Goal: Browse casually: Explore the website without a specific task or goal

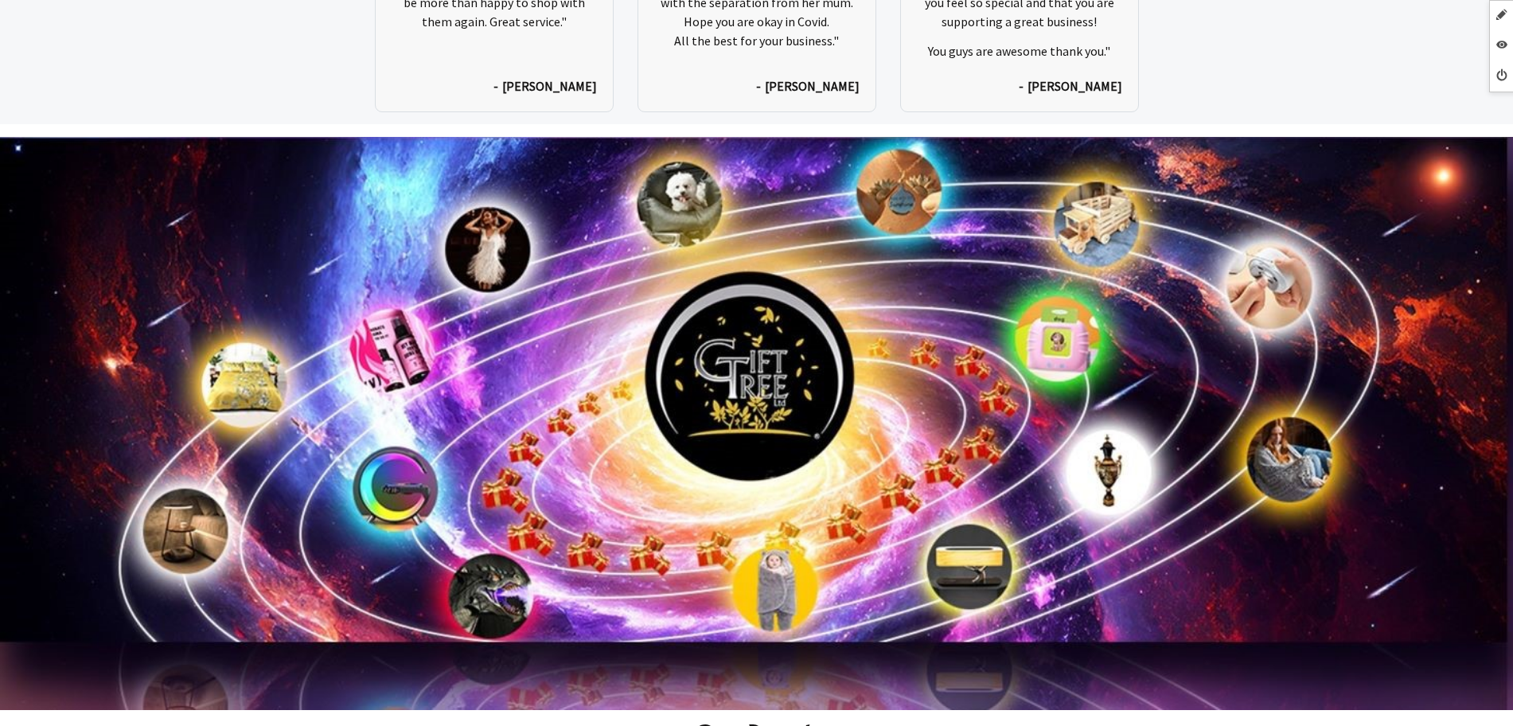
scroll to position [8577, 0]
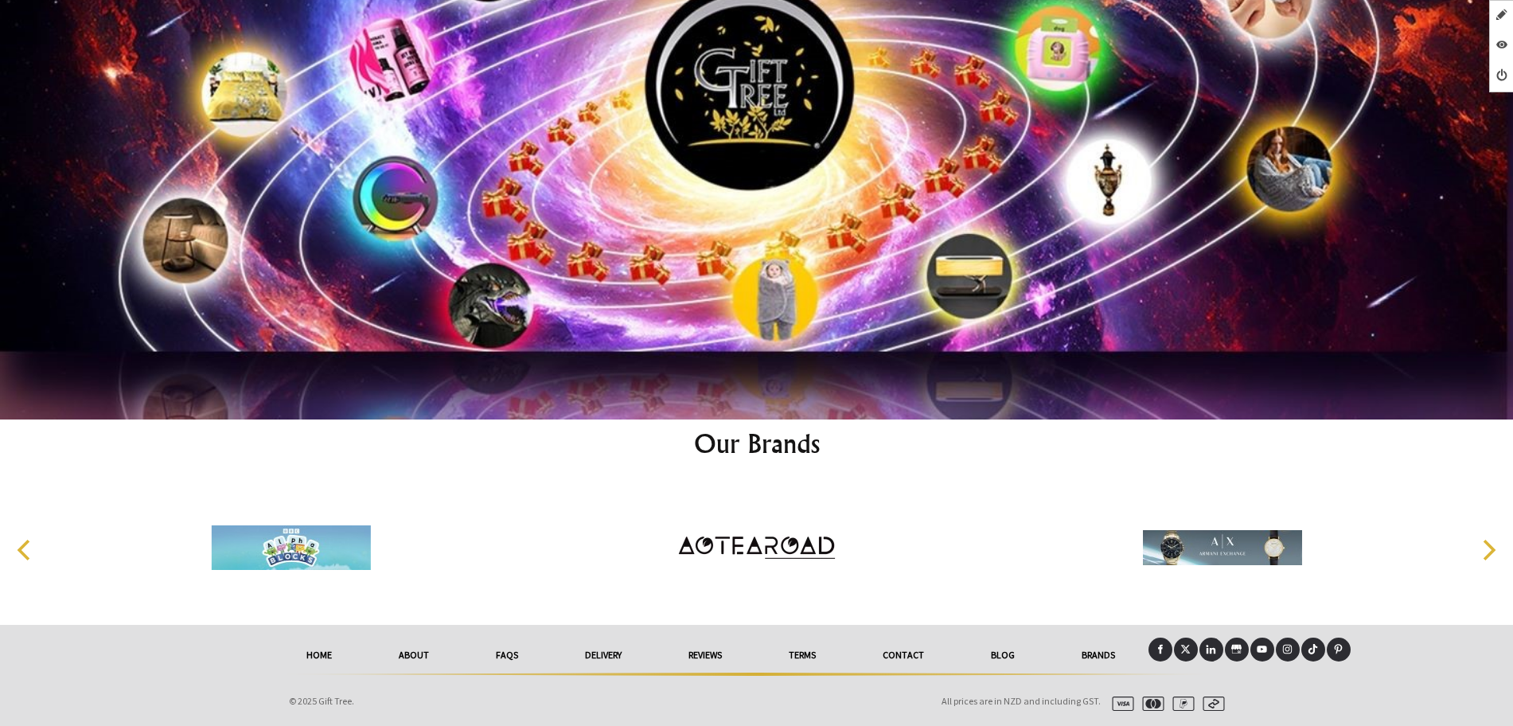
click at [1161, 647] on icon at bounding box center [1160, 650] width 5 height 10
click at [1161, 644] on icon at bounding box center [1160, 649] width 10 height 10
click at [1209, 652] on icon at bounding box center [1211, 649] width 10 height 10
click at [1265, 653] on icon at bounding box center [1262, 649] width 10 height 10
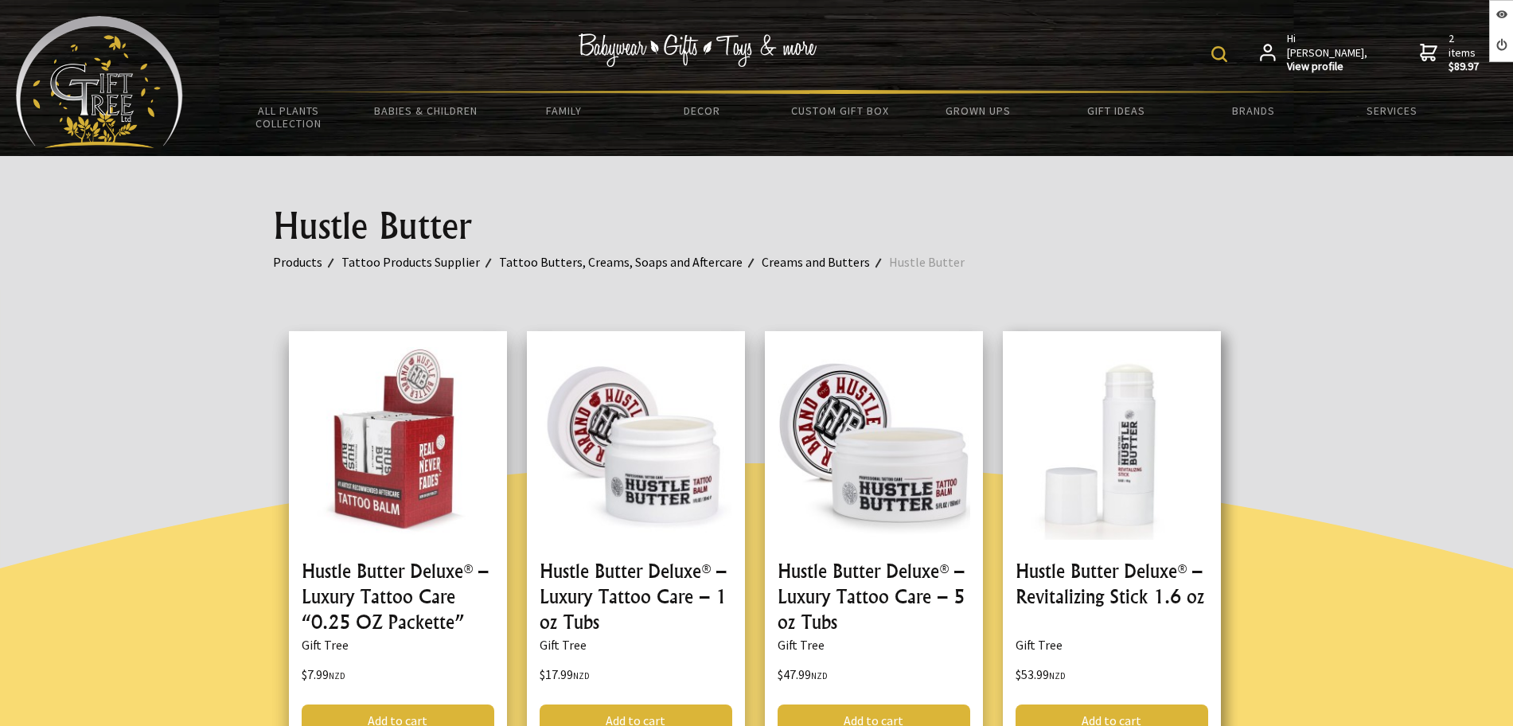
scroll to position [398, 0]
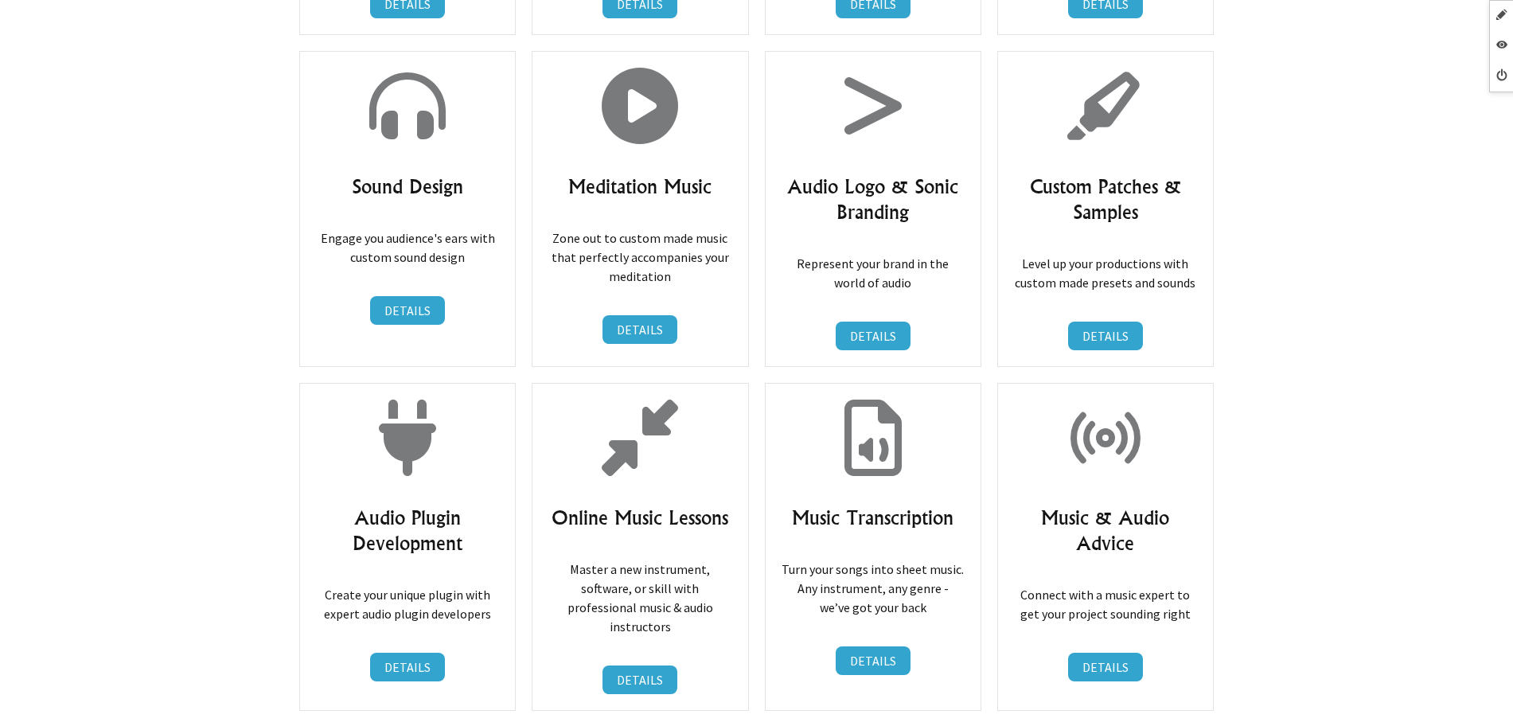
scroll to position [24775, 0]
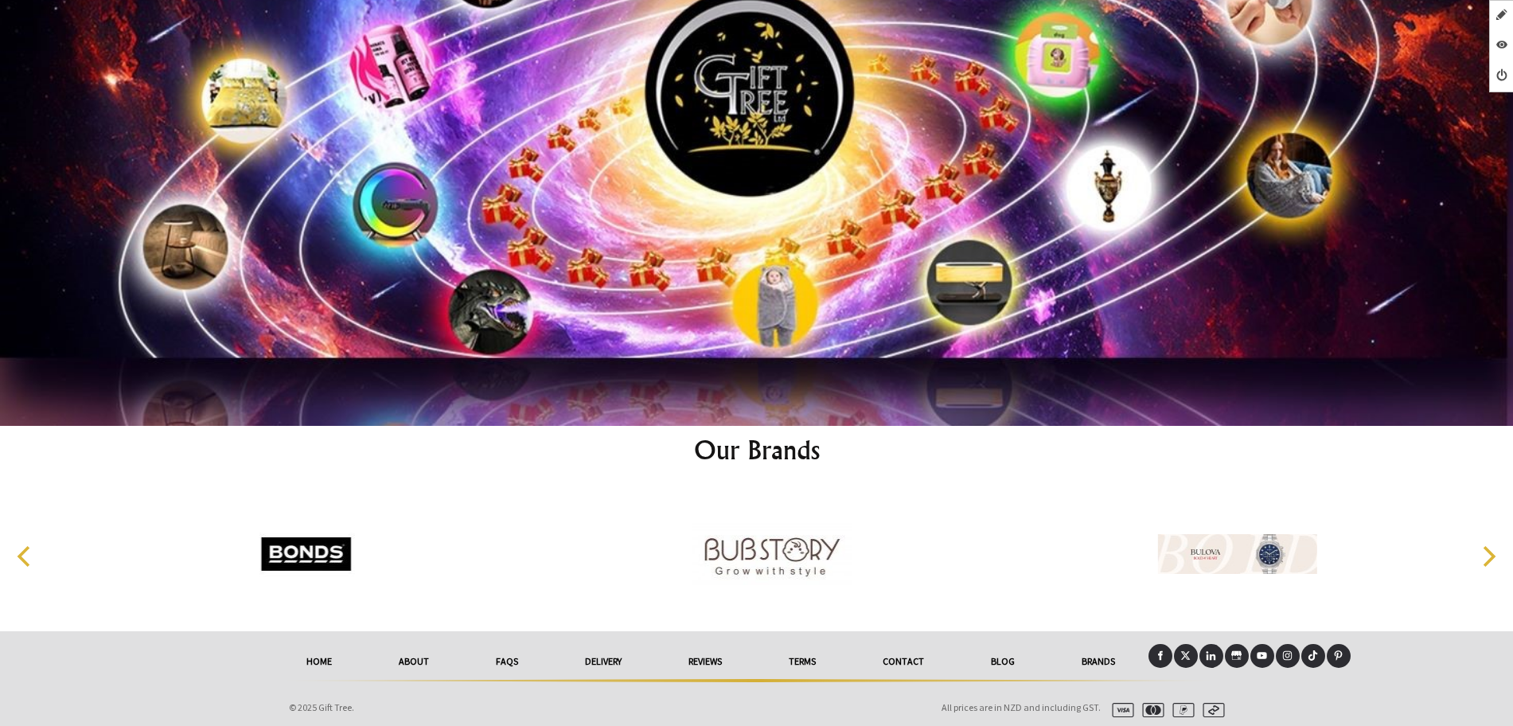
scroll to position [8577, 0]
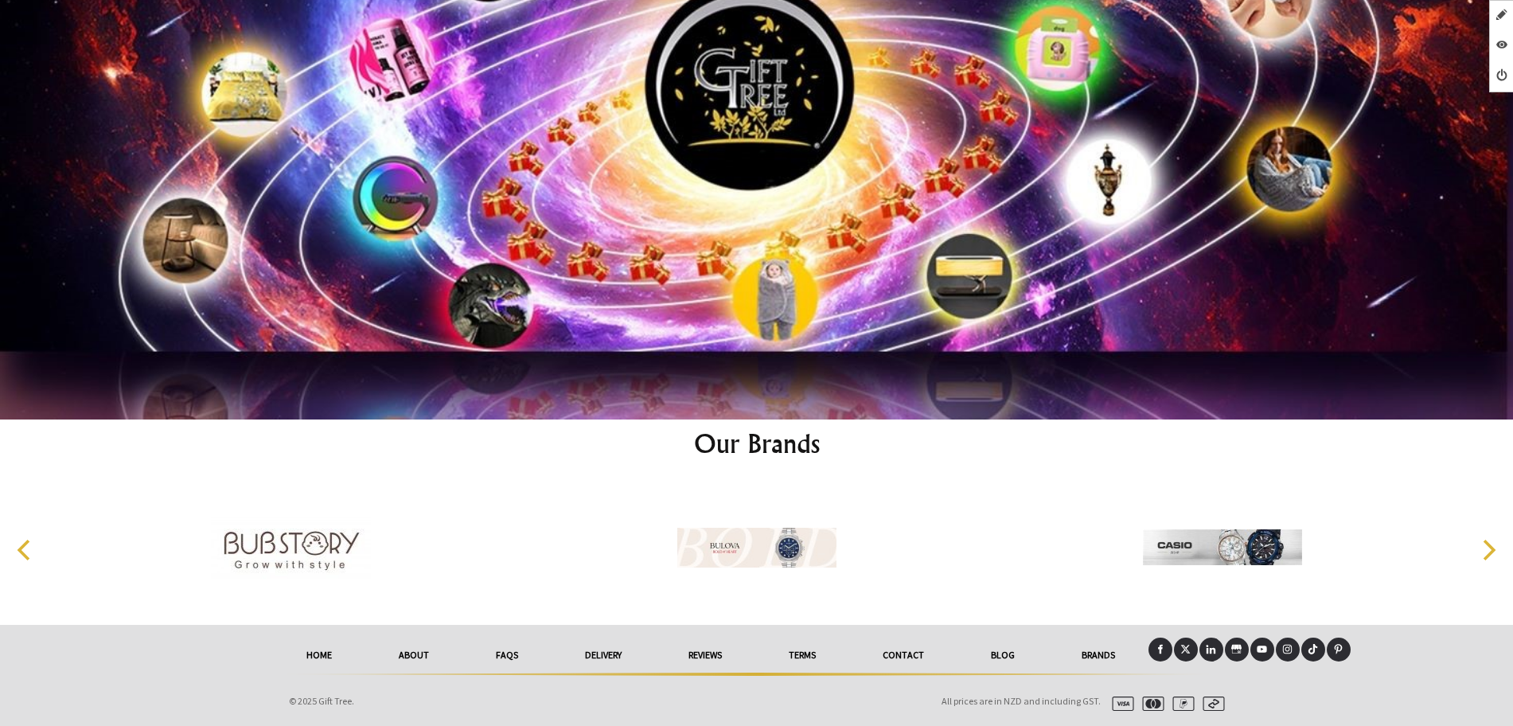
click at [1261, 653] on icon at bounding box center [1262, 649] width 10 height 10
click at [1289, 650] on icon at bounding box center [1288, 650] width 10 height 10
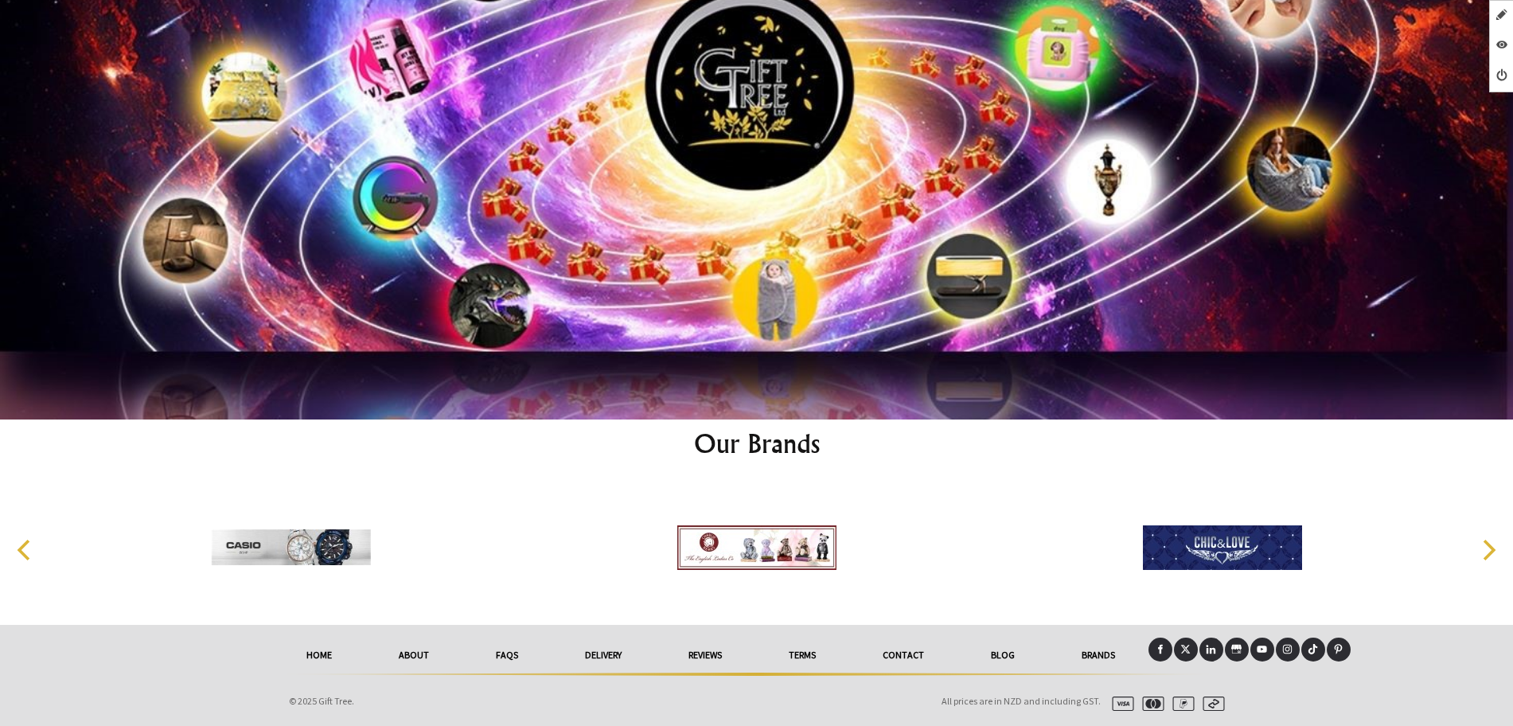
click at [1308, 652] on icon at bounding box center [1313, 649] width 10 height 10
click at [1188, 652] on icon at bounding box center [1185, 649] width 10 height 10
click at [1158, 646] on icon at bounding box center [1160, 649] width 10 height 10
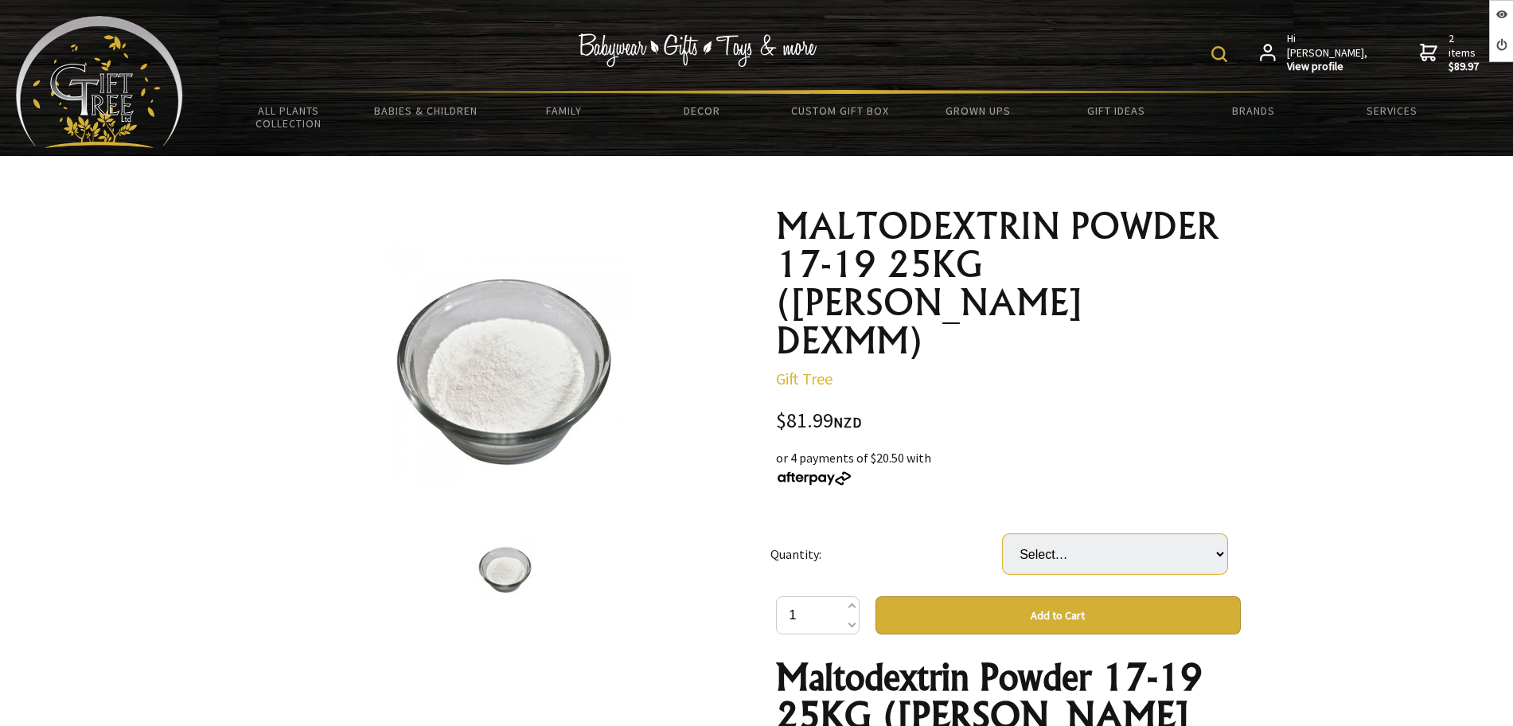
click at [1077, 534] on select "Select… 1 BAG" at bounding box center [1115, 554] width 224 height 40
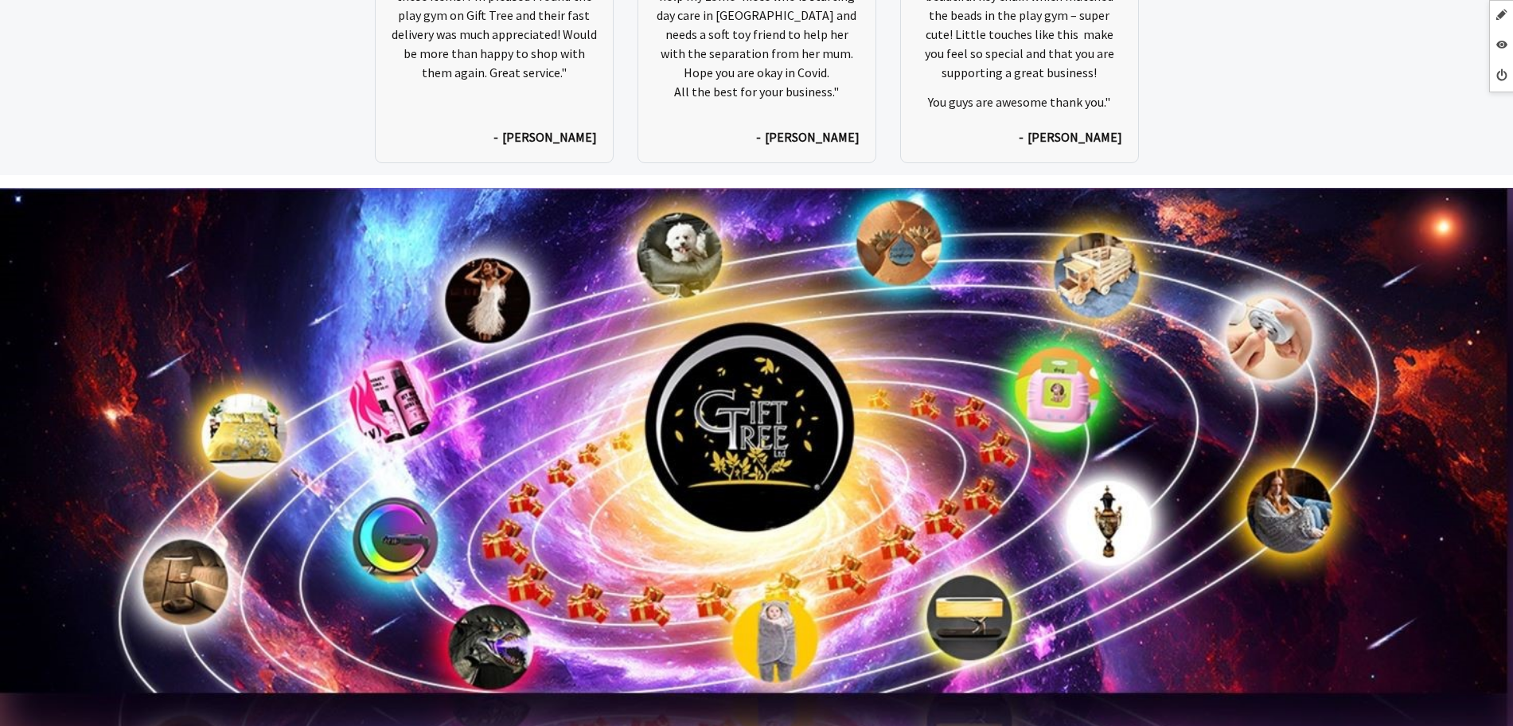
scroll to position [8577, 0]
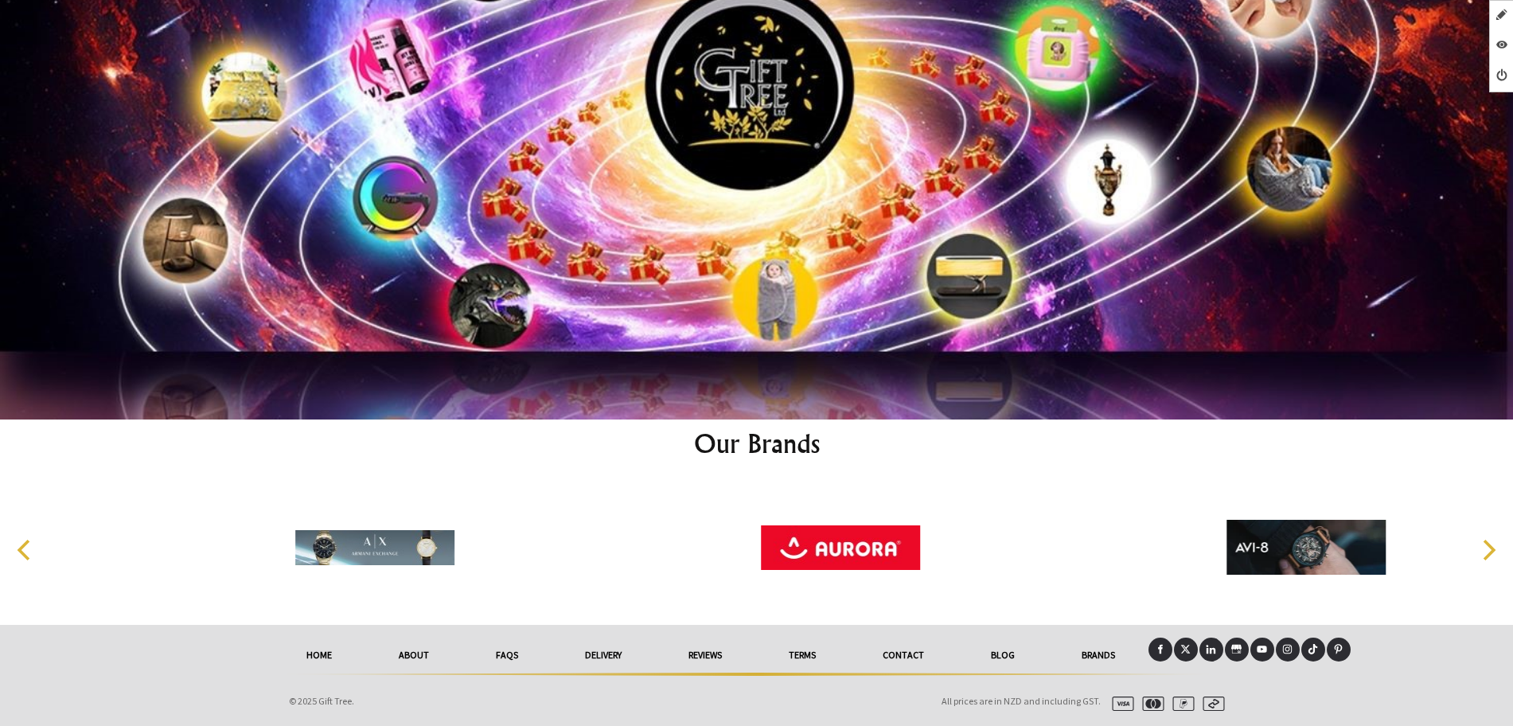
click at [1158, 651] on icon at bounding box center [1160, 649] width 10 height 10
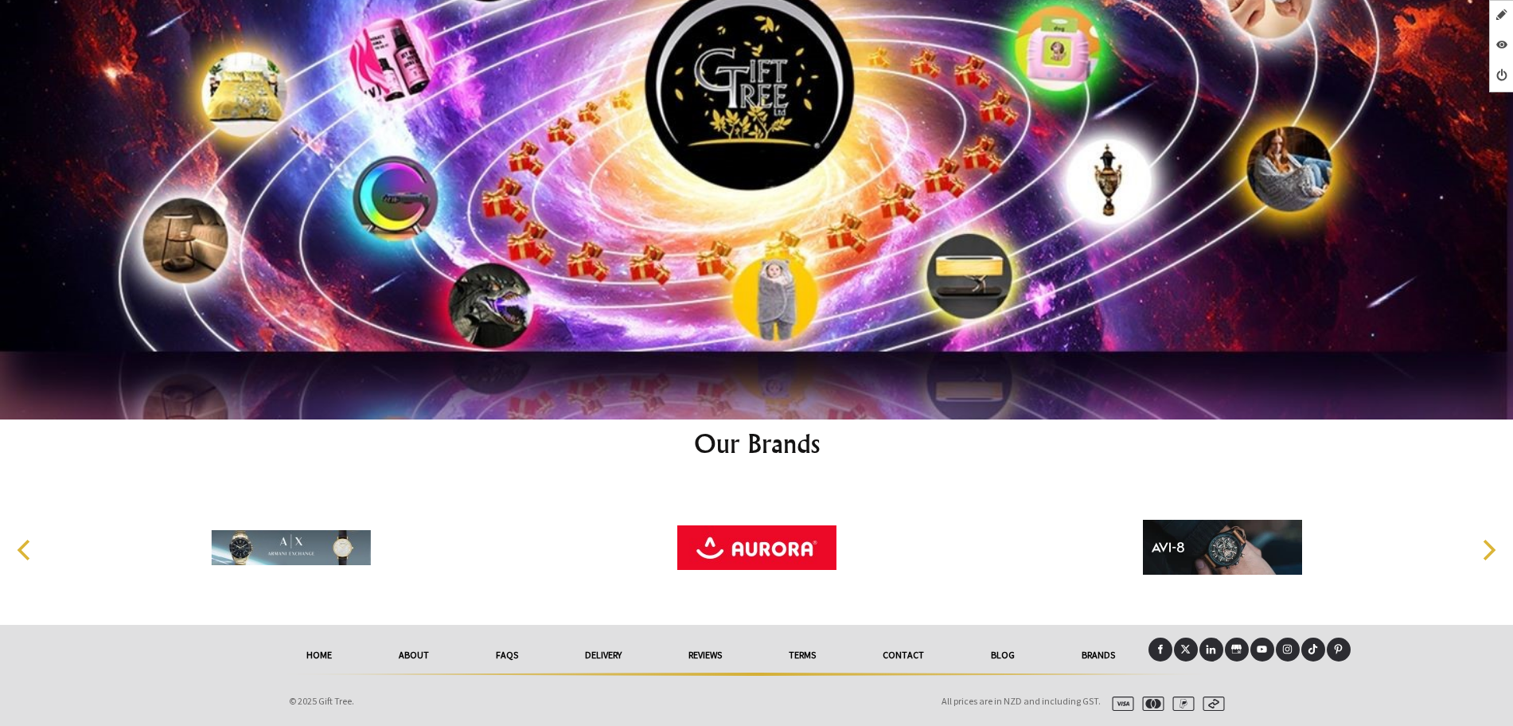
click at [1191, 644] on icon at bounding box center [1185, 649] width 10 height 10
click at [1183, 649] on icon at bounding box center [1185, 649] width 10 height 10
click at [1211, 646] on icon at bounding box center [1211, 649] width 10 height 10
click at [1287, 646] on icon at bounding box center [1287, 649] width 10 height 10
click at [1258, 650] on icon at bounding box center [1262, 649] width 10 height 7
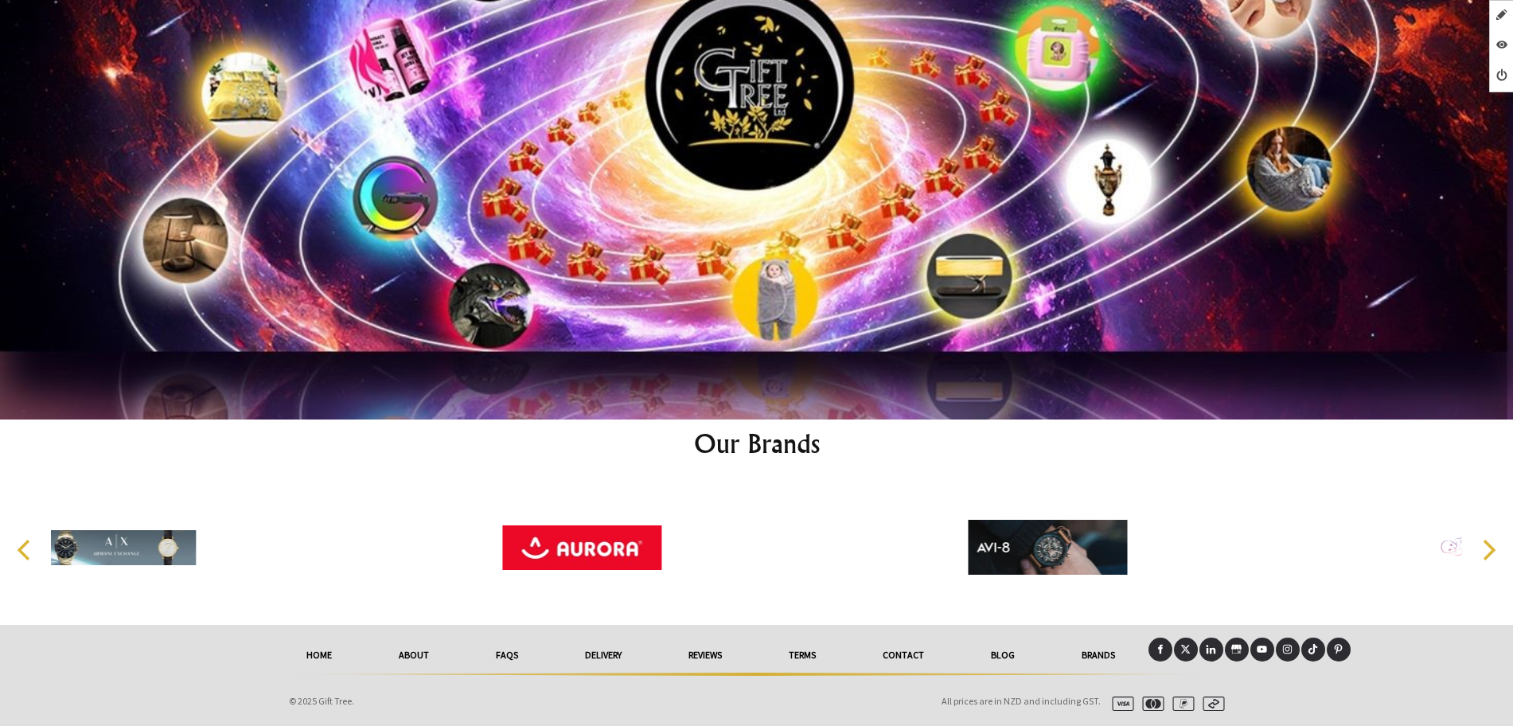
click at [1257, 646] on icon at bounding box center [1262, 649] width 10 height 10
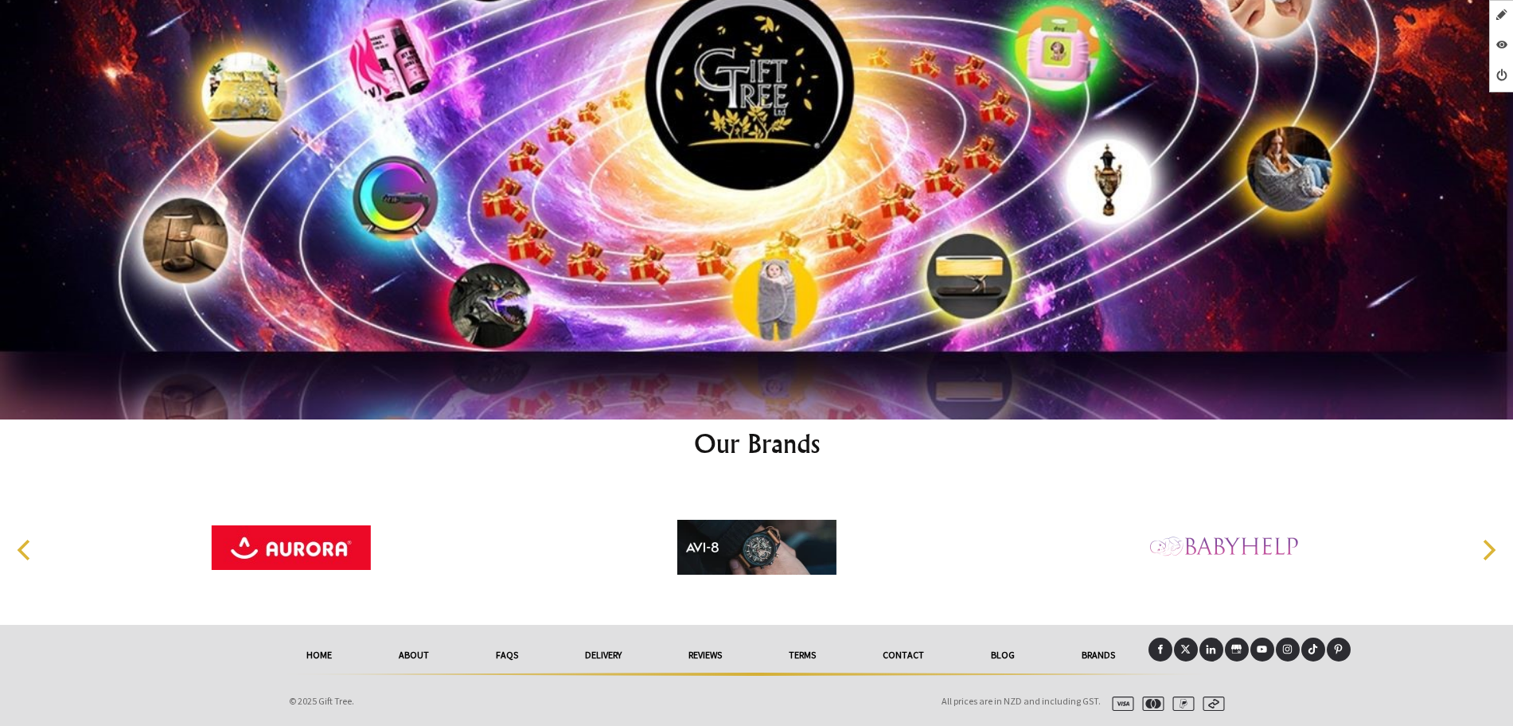
click at [1309, 647] on icon at bounding box center [1313, 649] width 10 height 10
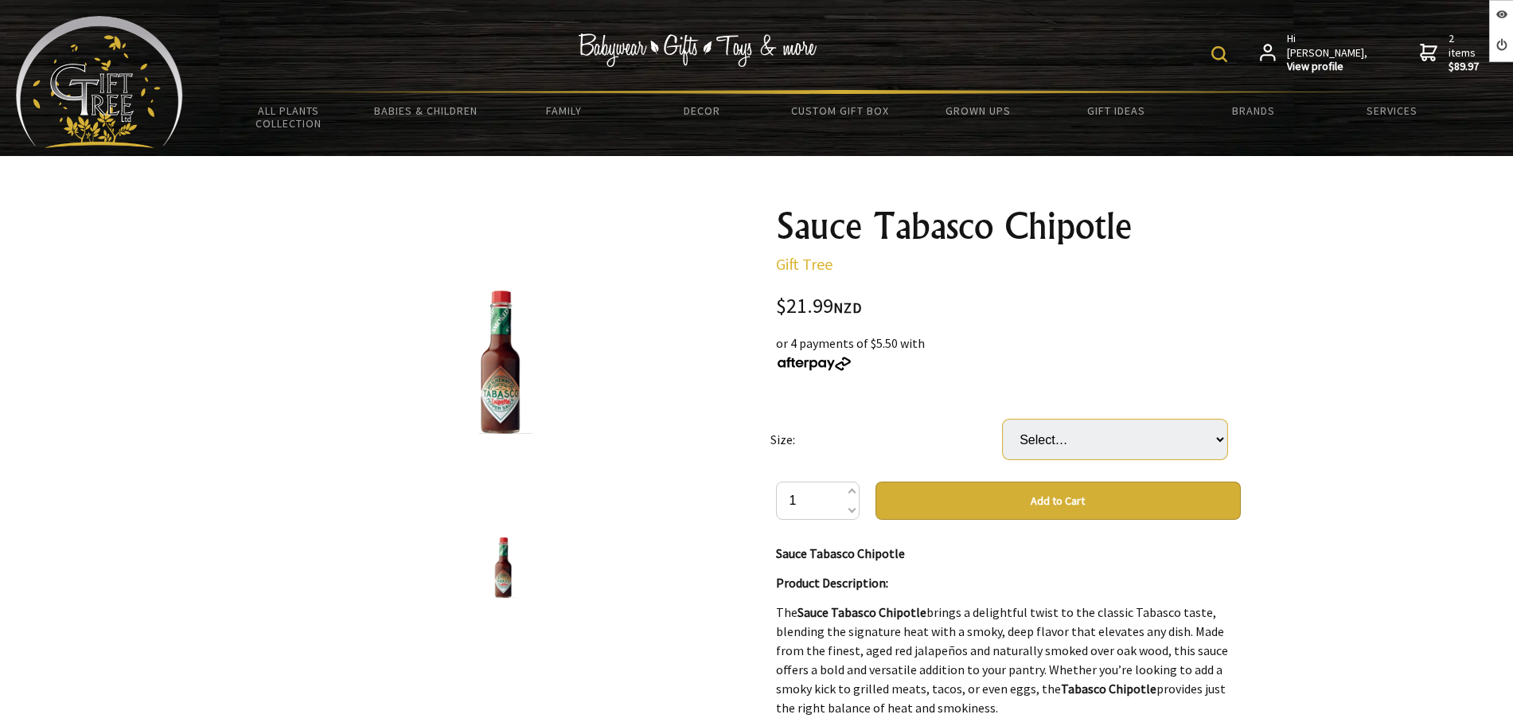
drag, startPoint x: 0, startPoint y: 0, endPoint x: 1068, endPoint y: 449, distance: 1158.7
click at [1064, 434] on select "Select… Bottle (150ML) Carton (12 Bottle) (+ $241.89)" at bounding box center [1115, 439] width 224 height 40
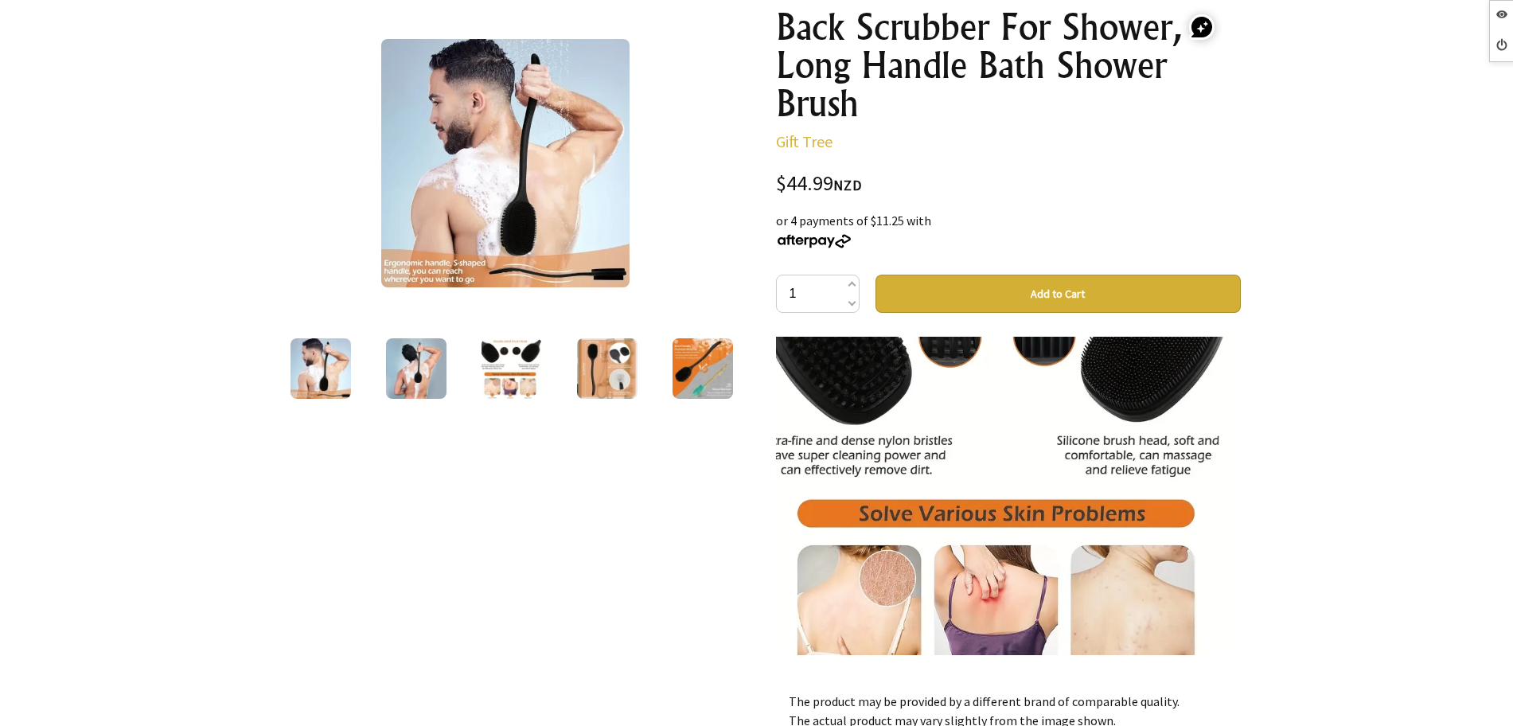
scroll to position [1492, 0]
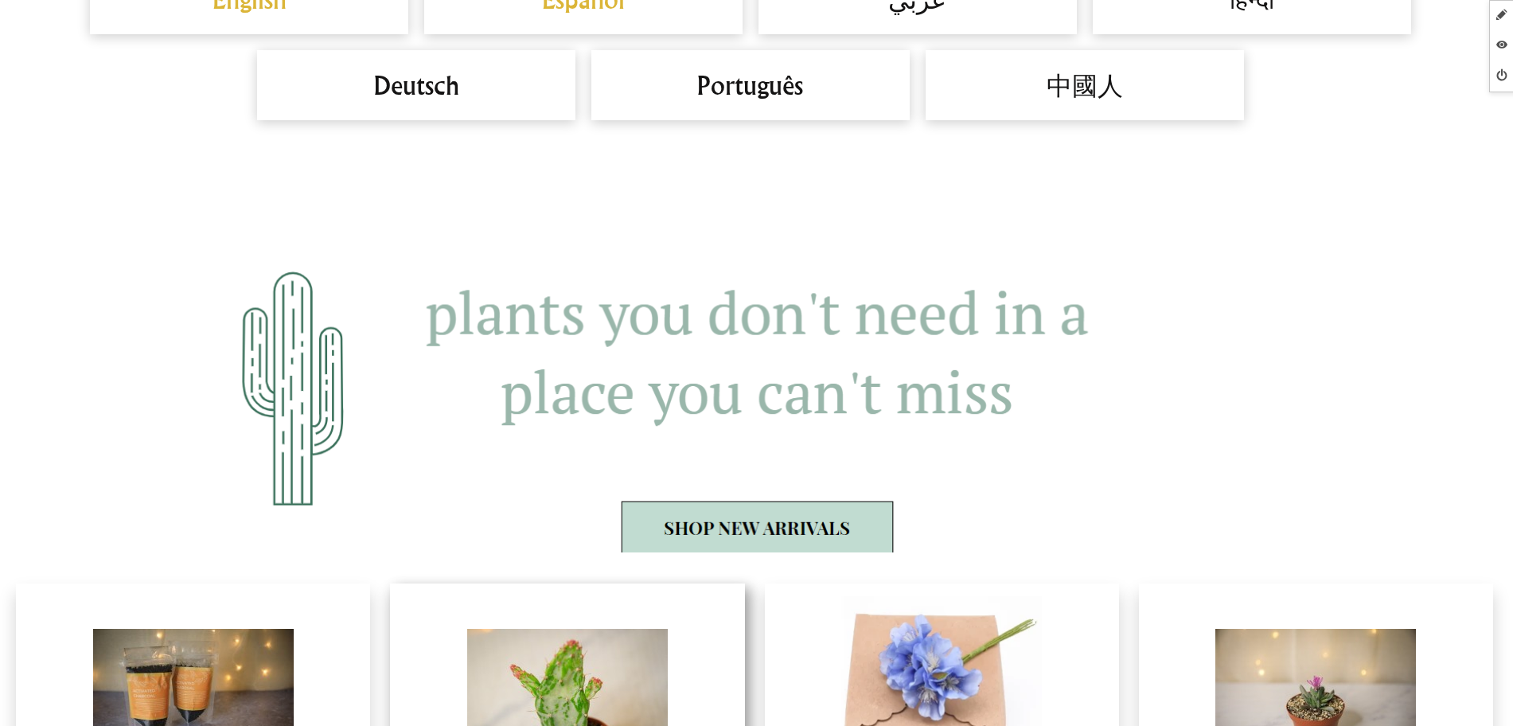
scroll to position [1393, 0]
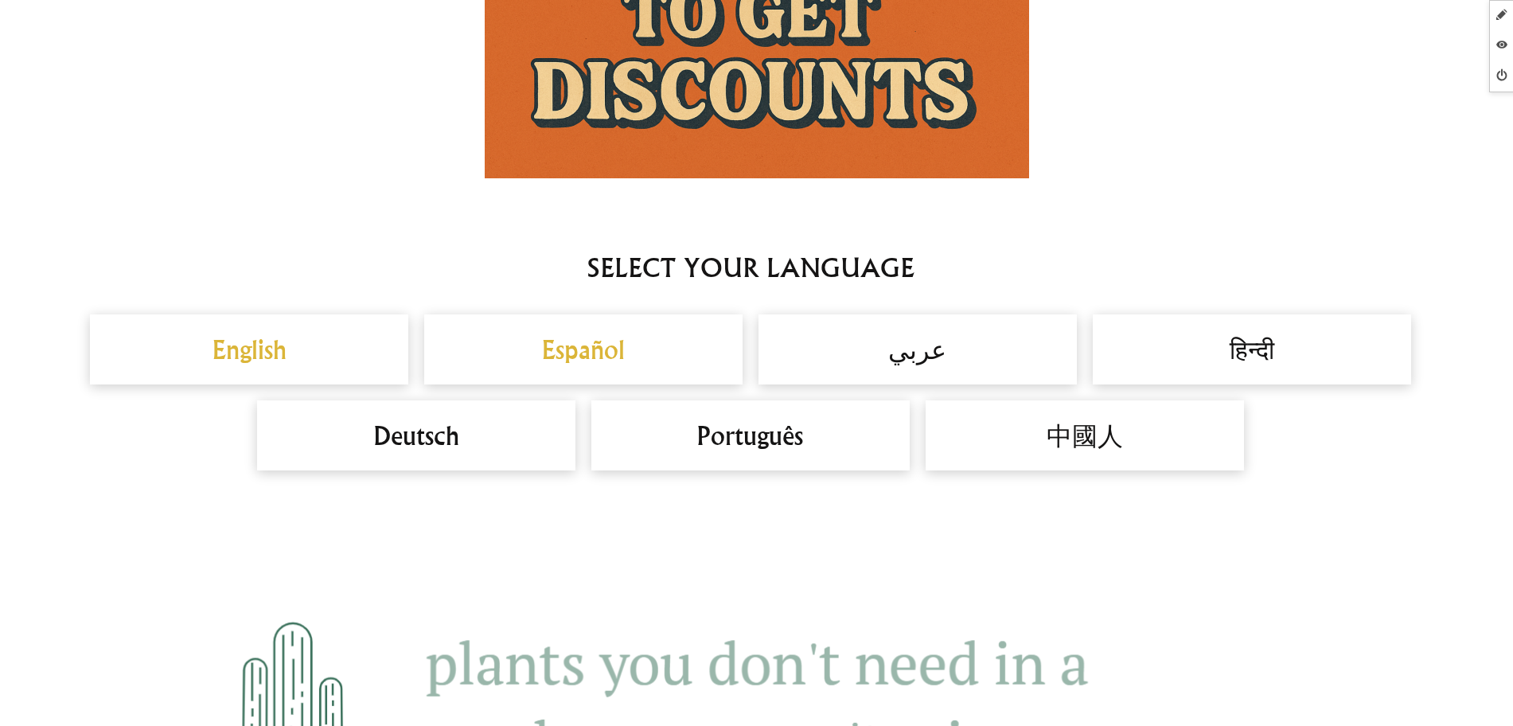
click at [602, 359] on h2 "Español" at bounding box center [583, 349] width 287 height 38
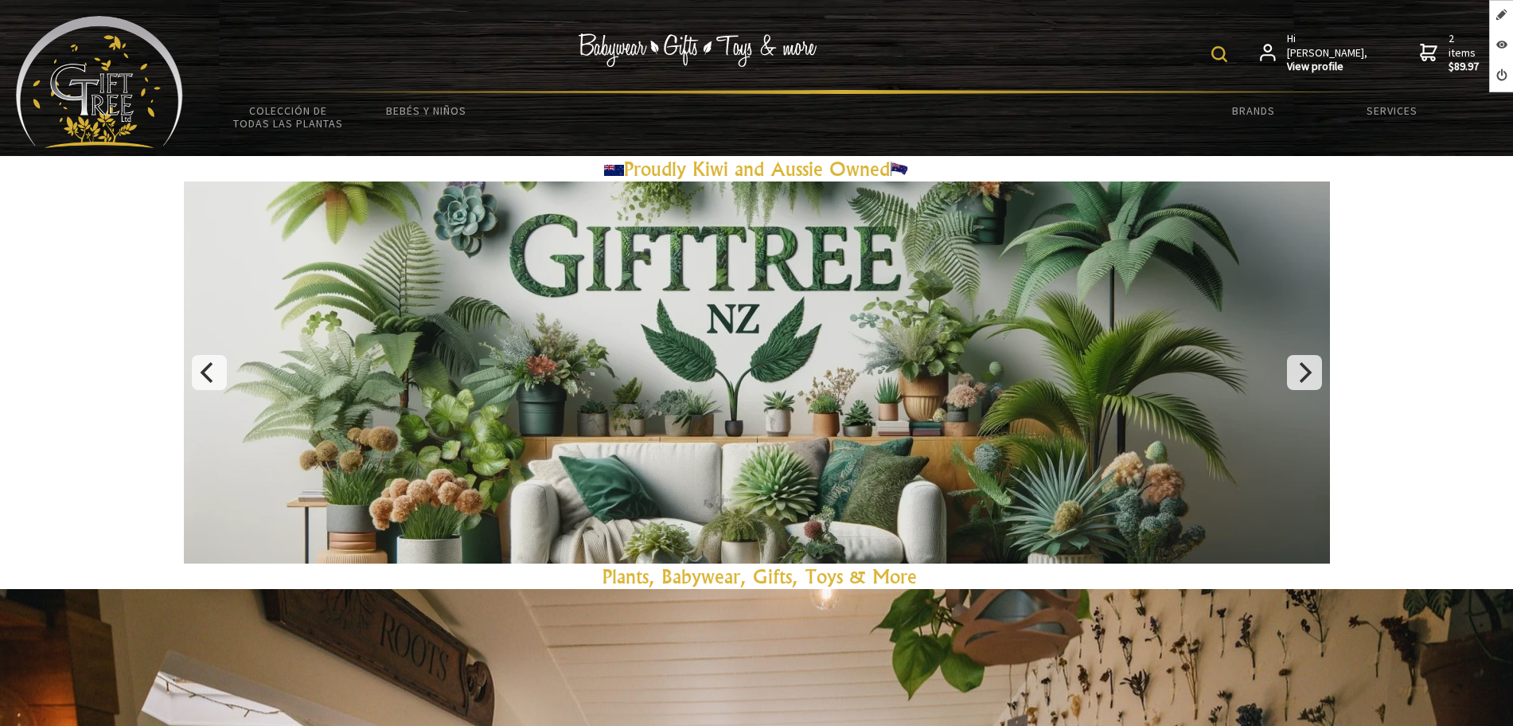
scroll to position [1393, 0]
